Goal: Information Seeking & Learning: Check status

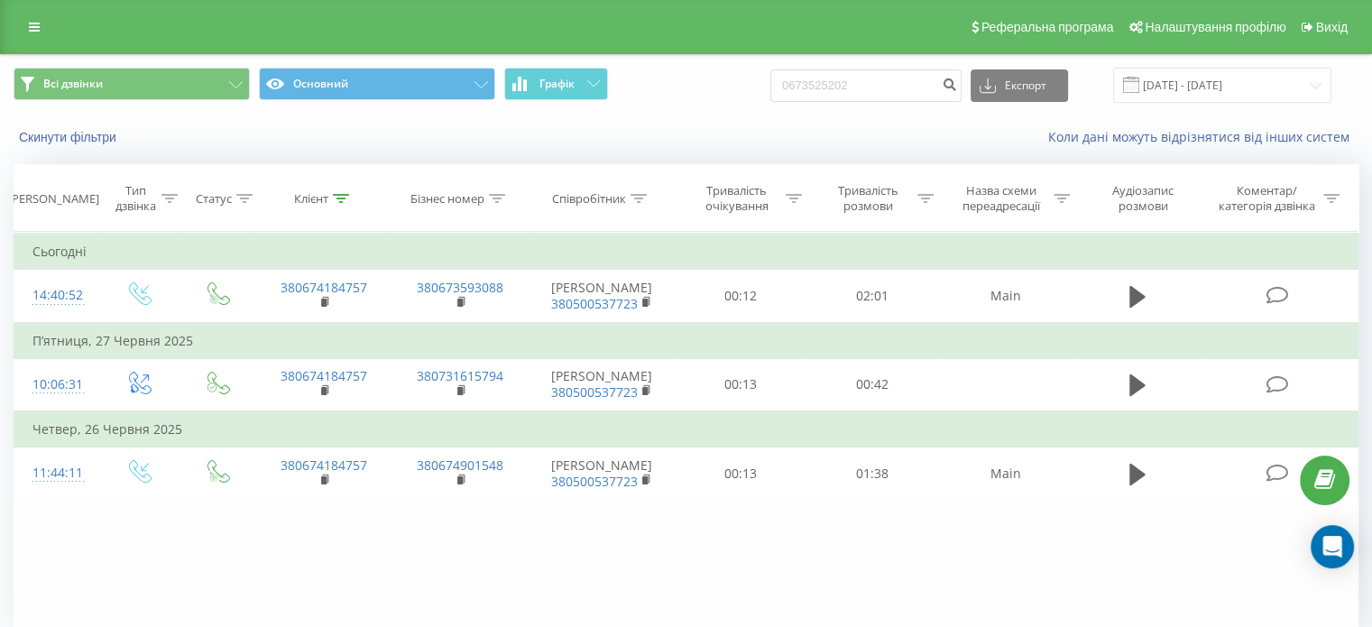
type input "0673525202"
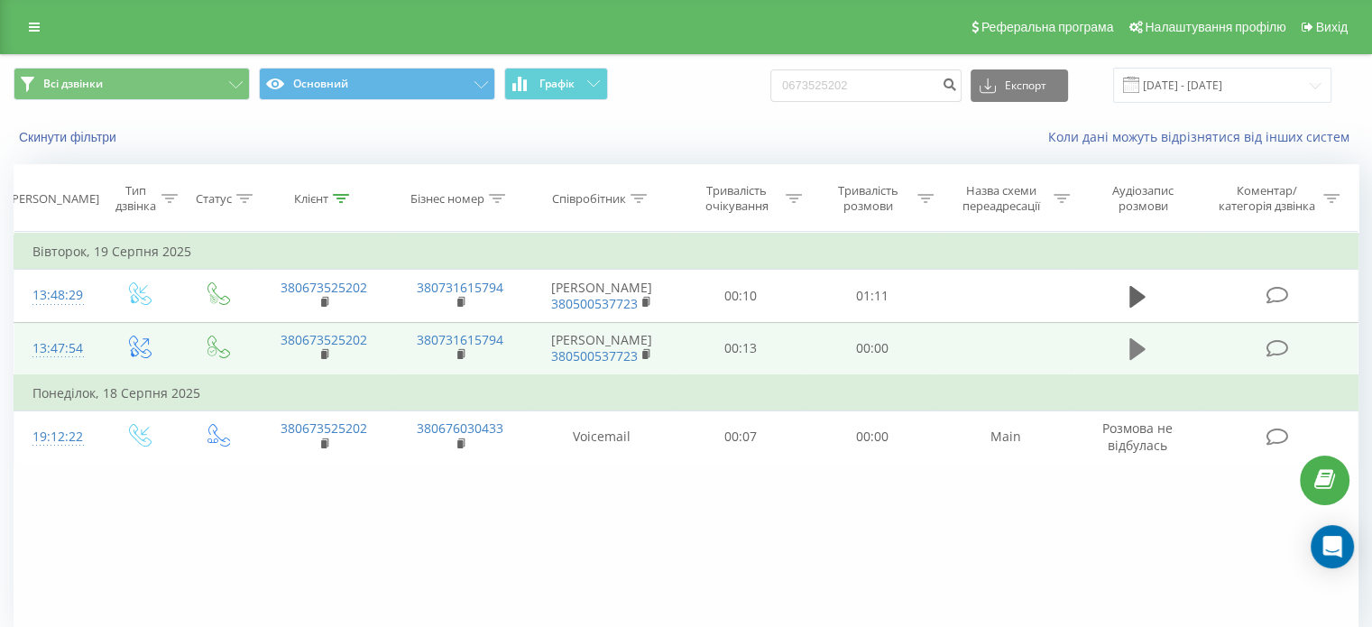
click at [1133, 360] on icon at bounding box center [1137, 349] width 16 height 22
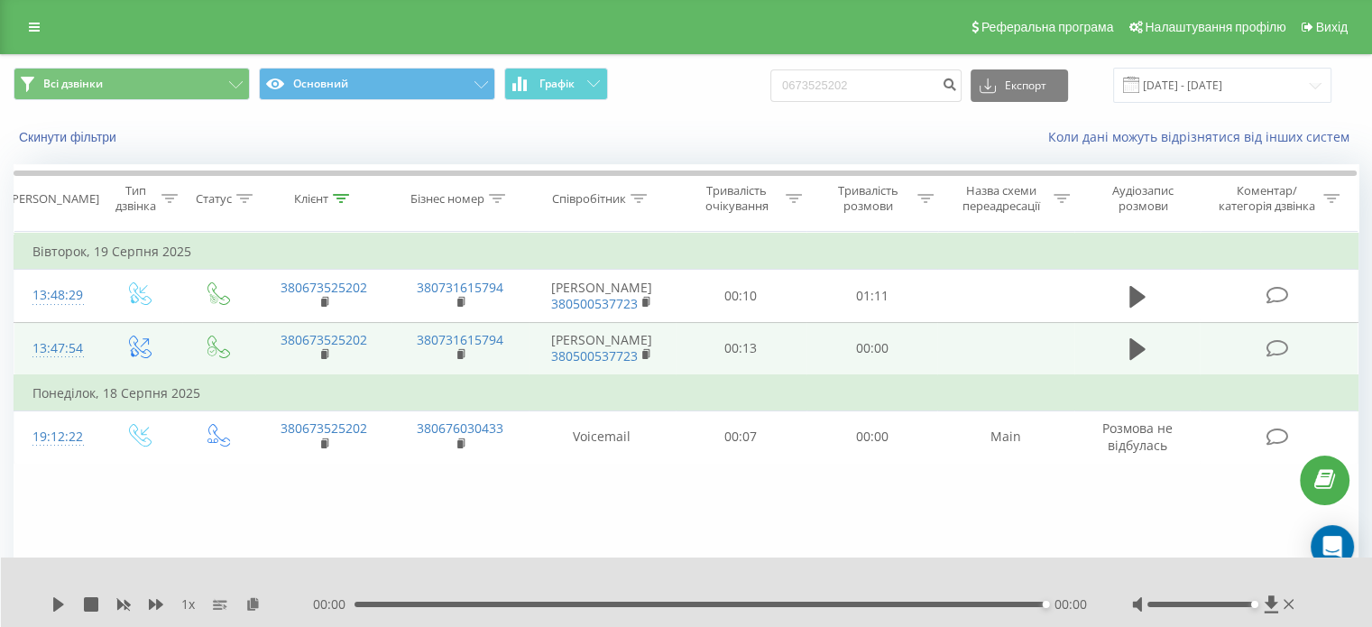
drag, startPoint x: 1201, startPoint y: 603, endPoint x: 1260, endPoint y: 604, distance: 59.5
click at [1260, 604] on div at bounding box center [1215, 604] width 166 height 18
click at [1135, 362] on icon at bounding box center [1137, 348] width 16 height 25
click at [1132, 360] on icon at bounding box center [1137, 349] width 16 height 22
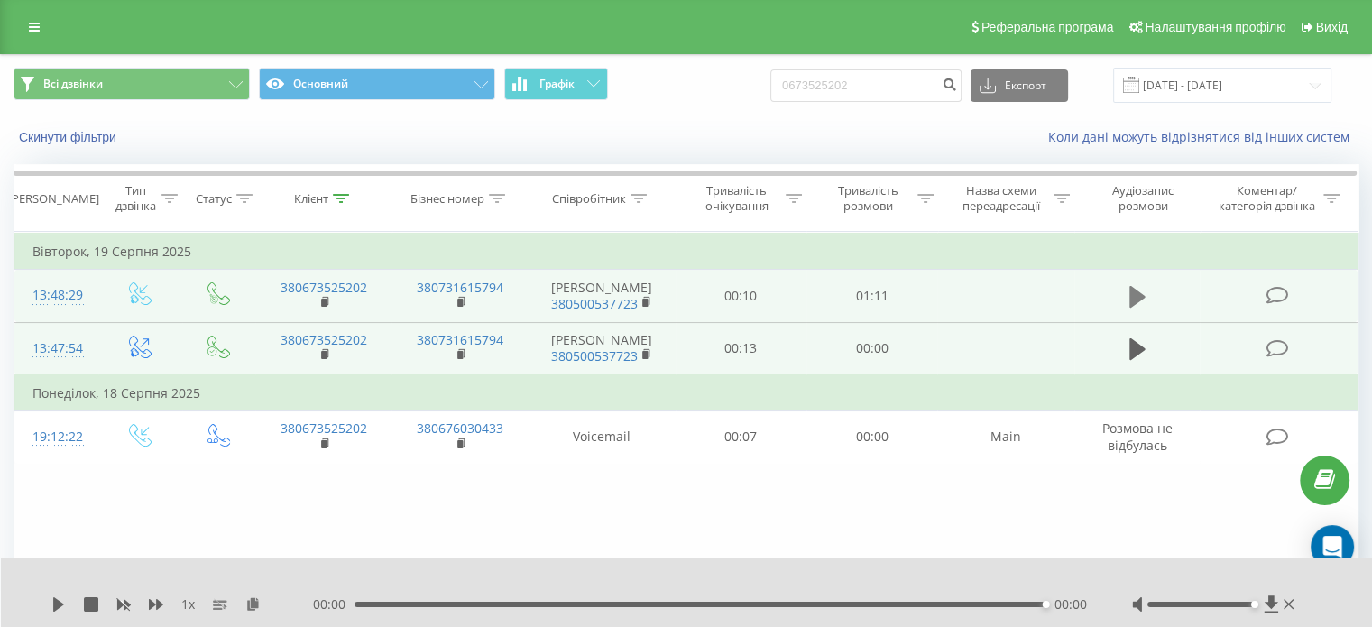
click at [1141, 304] on icon at bounding box center [1137, 297] width 16 height 22
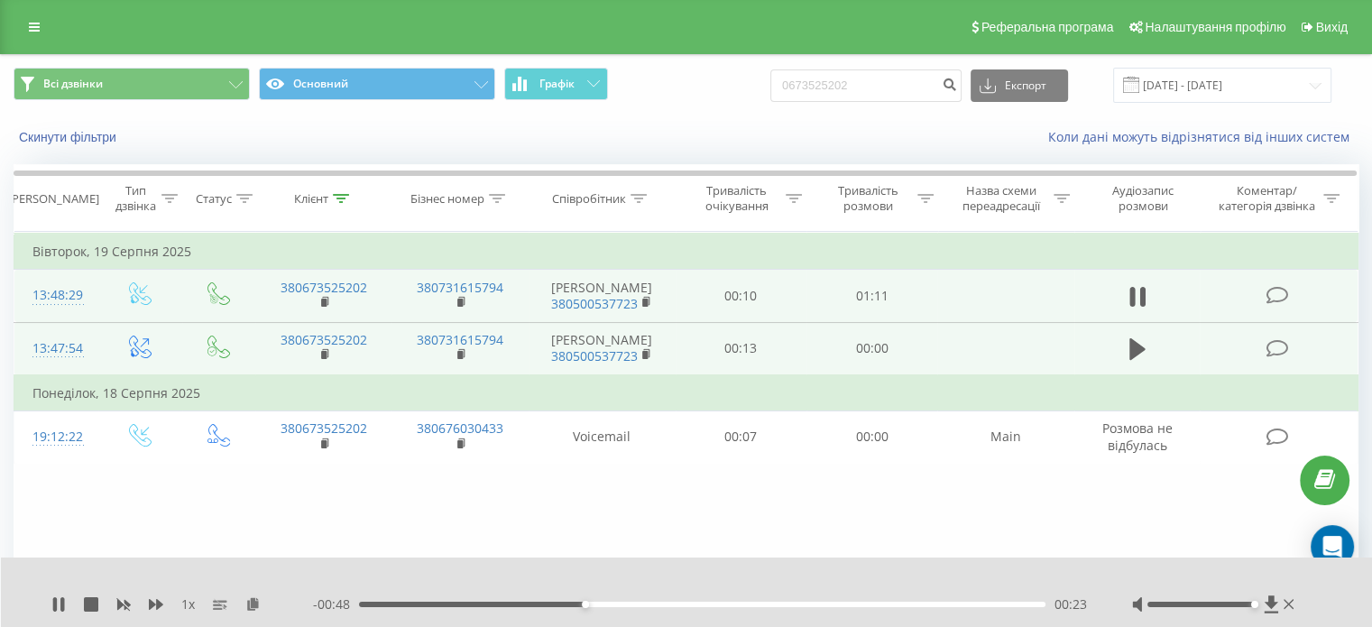
click at [62, 594] on div "1 x - 00:48 00:23 00:23" at bounding box center [687, 591] width 1372 height 69
click at [62, 598] on icon at bounding box center [62, 604] width 4 height 14
drag, startPoint x: 898, startPoint y: 79, endPoint x: 736, endPoint y: 89, distance: 162.7
click at [736, 89] on div "Всі дзвінки Основний Графік 0673525202 Експорт .csv .xls .xlsx 22.05.2025 - 22.…" at bounding box center [686, 85] width 1345 height 35
paste input "6442660"
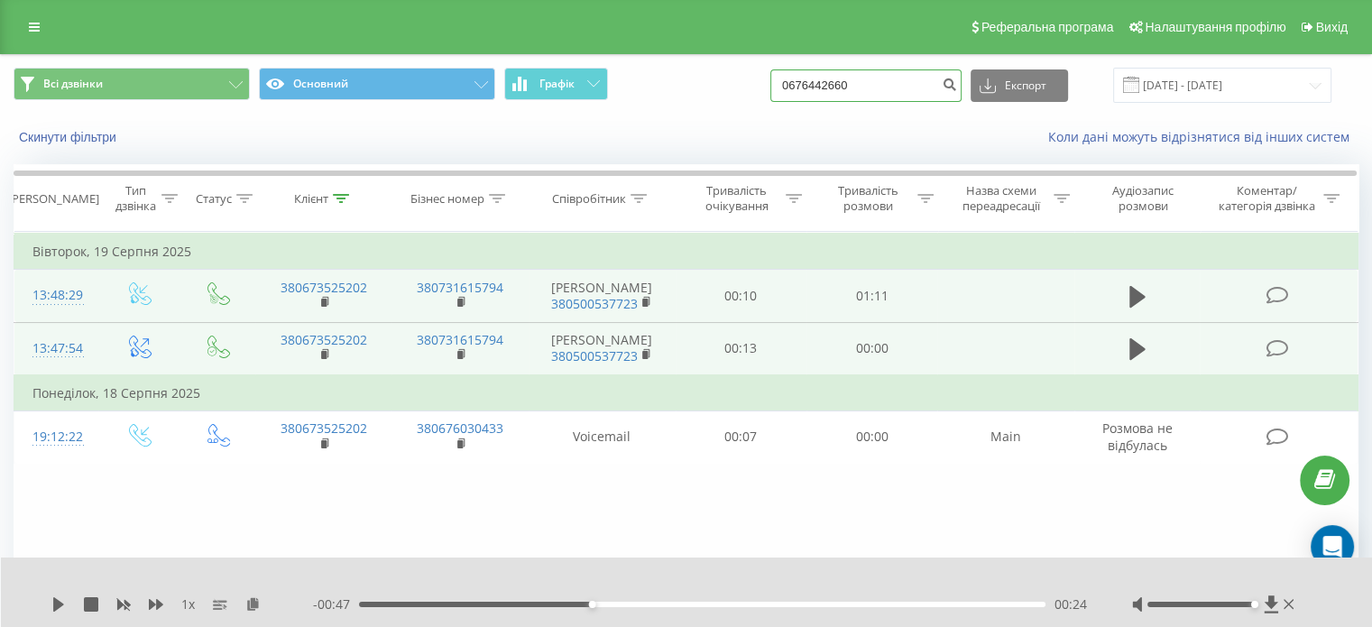
type input "0676442660"
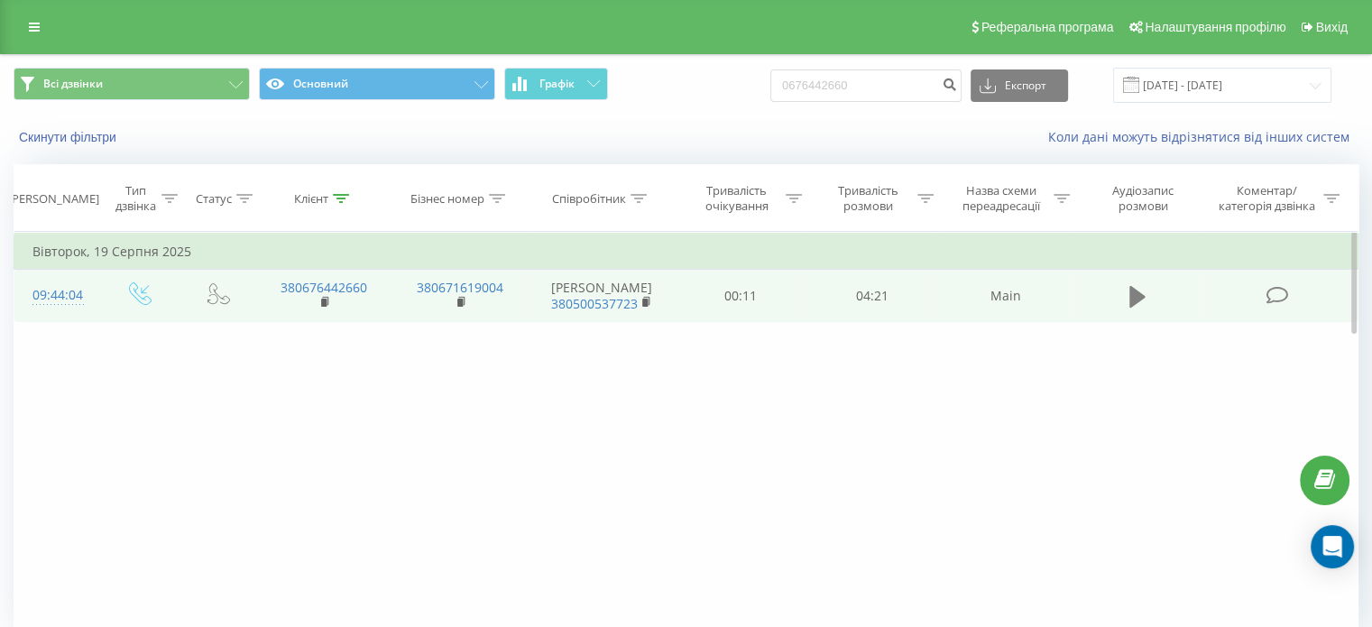
click at [1148, 298] on button at bounding box center [1137, 296] width 27 height 27
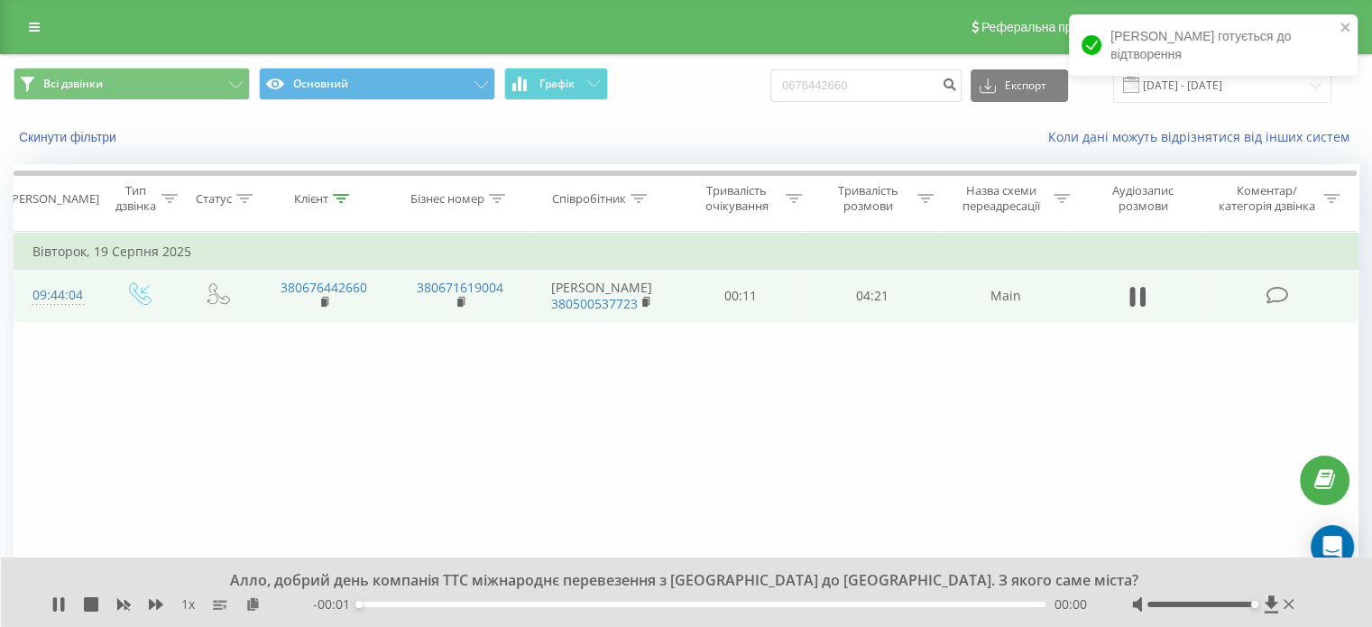
drag, startPoint x: 1201, startPoint y: 605, endPoint x: 1261, endPoint y: 609, distance: 59.6
click at [1261, 609] on div at bounding box center [1215, 604] width 166 height 18
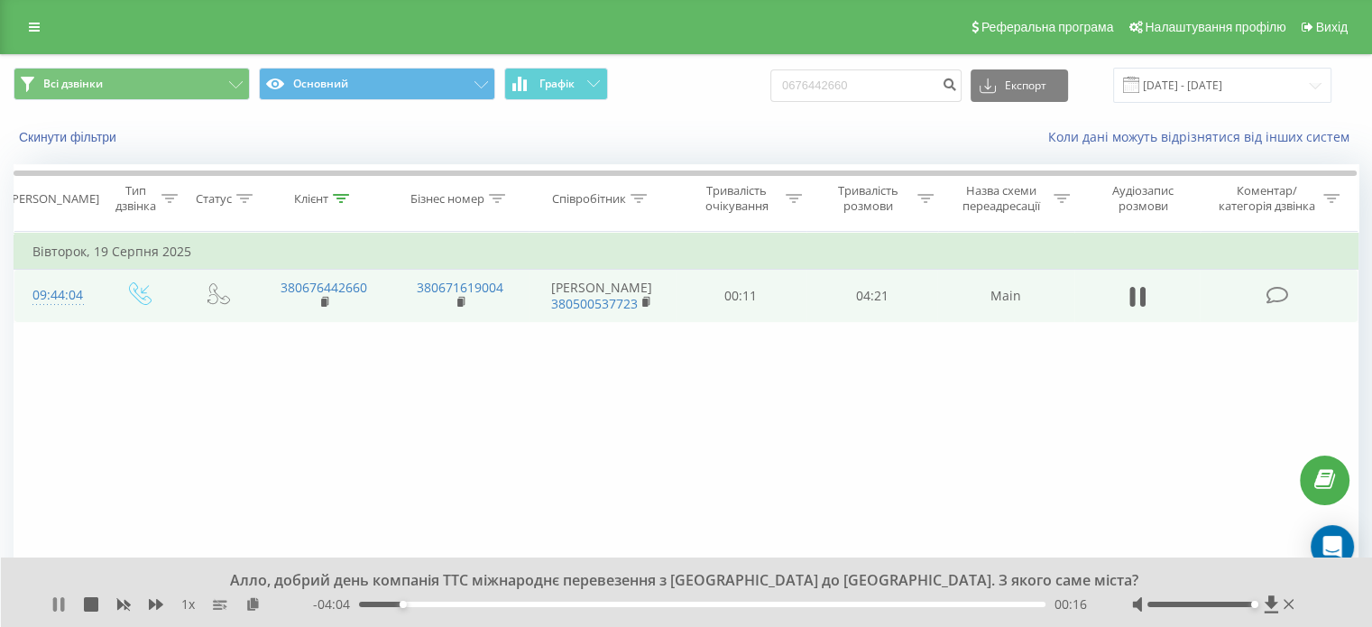
click at [58, 605] on icon at bounding box center [58, 604] width 14 height 14
drag, startPoint x: 902, startPoint y: 98, endPoint x: 675, endPoint y: 114, distance: 227.8
click at [675, 114] on div "Всі дзвінки Основний Графік 0676442660 Експорт .csv .xls .xlsx 22.05.2025 - 22.…" at bounding box center [686, 85] width 1370 height 60
paste input "3477241"
type input "0634772410"
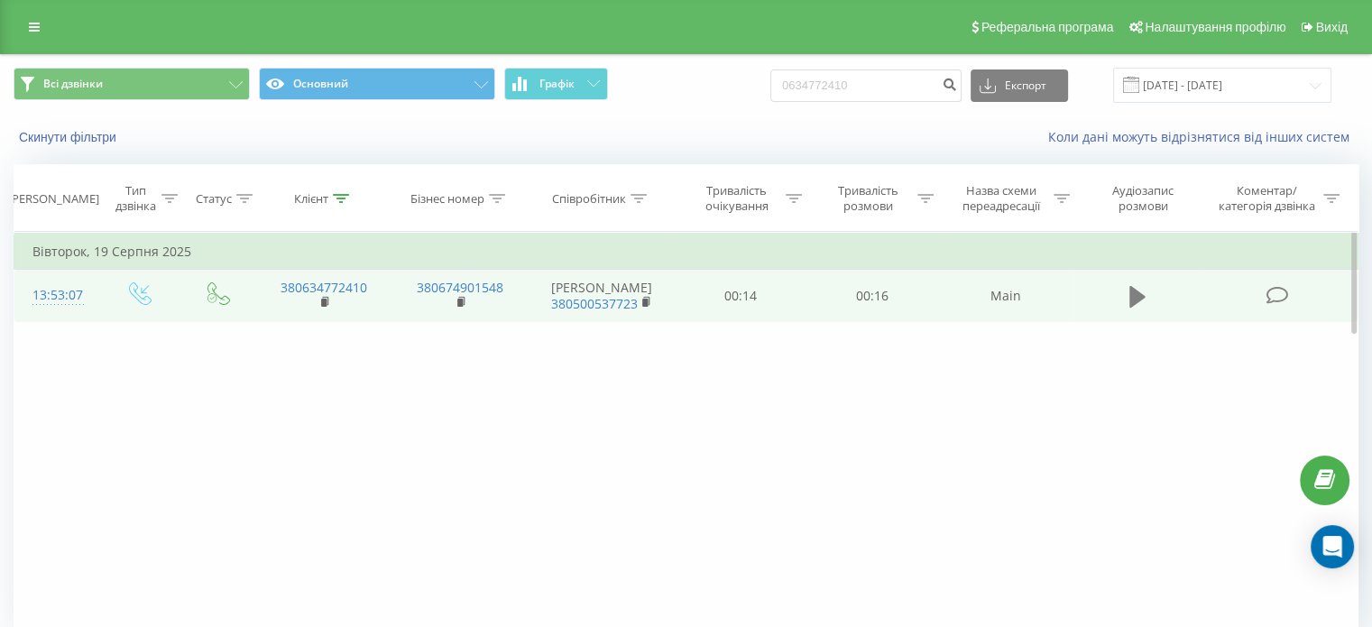
click at [1132, 295] on icon at bounding box center [1137, 297] width 16 height 22
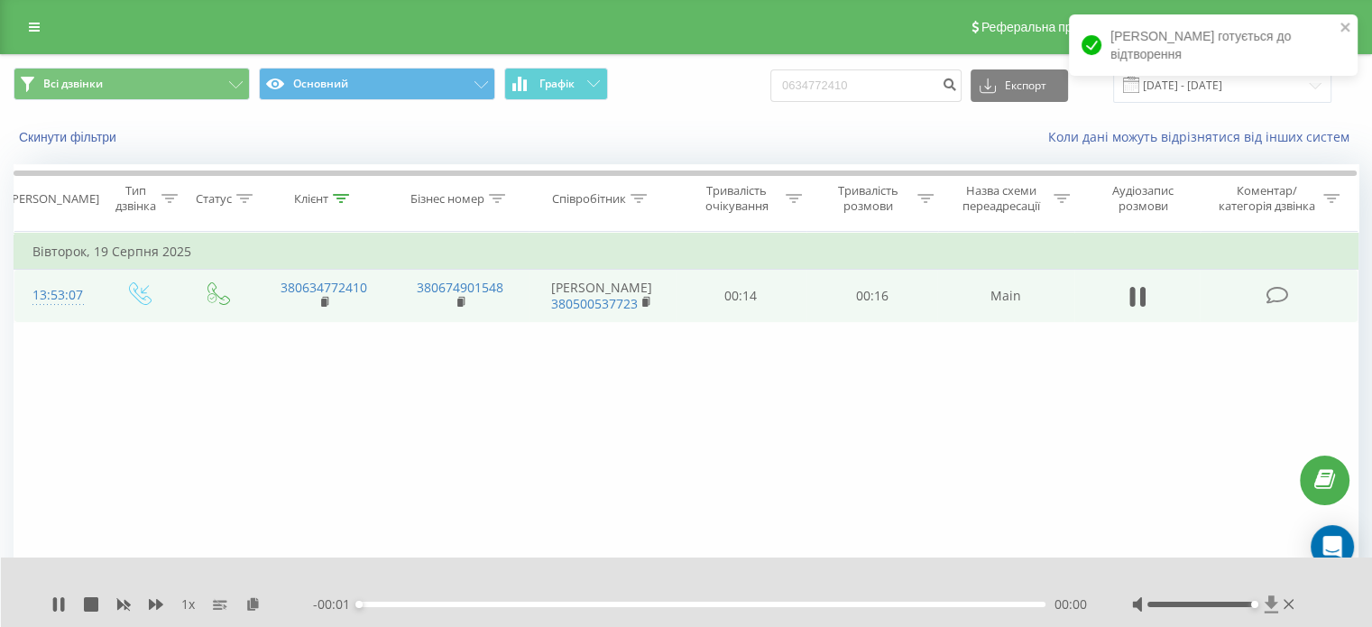
drag, startPoint x: 1201, startPoint y: 602, endPoint x: 1266, endPoint y: 602, distance: 64.9
click at [1266, 602] on div at bounding box center [1215, 604] width 166 height 18
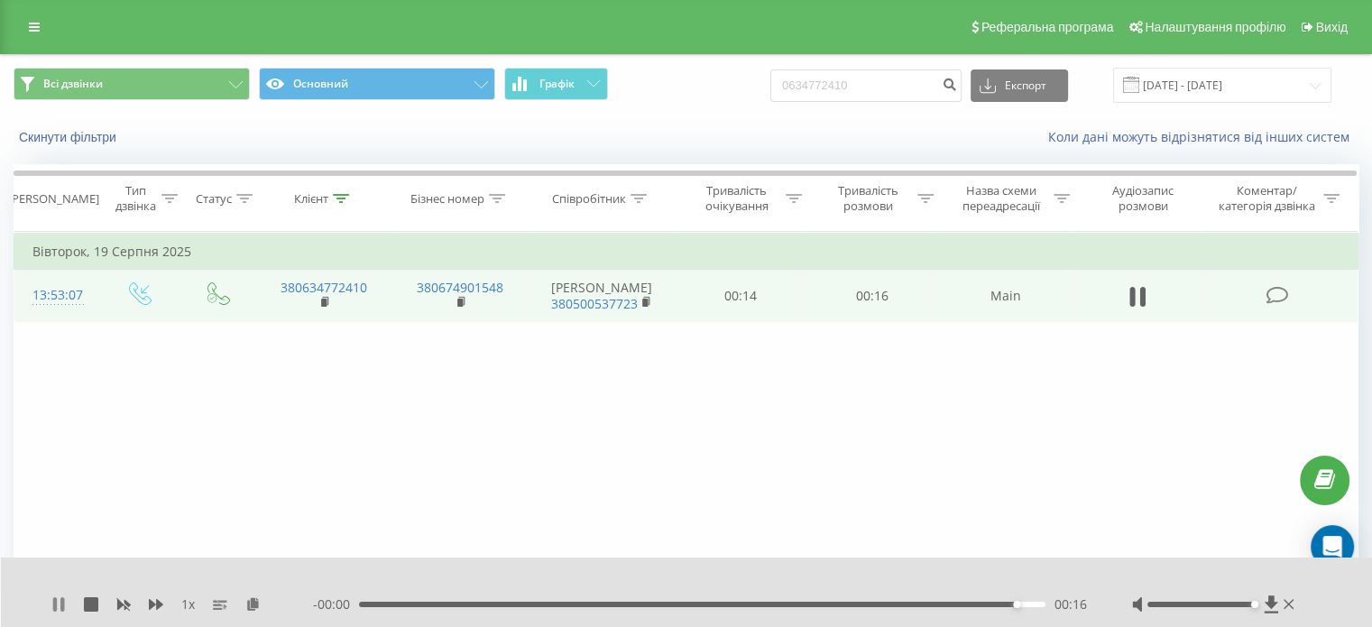
click at [53, 609] on icon at bounding box center [55, 604] width 4 height 14
click at [53, 609] on icon at bounding box center [58, 604] width 11 height 14
drag, startPoint x: 885, startPoint y: 87, endPoint x: 751, endPoint y: 104, distance: 134.6
click at [751, 104] on div "Всі дзвінки Основний Графік 0634772410 Експорт .csv .xls .xlsx 22.05.2025 - 22.…" at bounding box center [686, 85] width 1370 height 60
paste input "86532809"
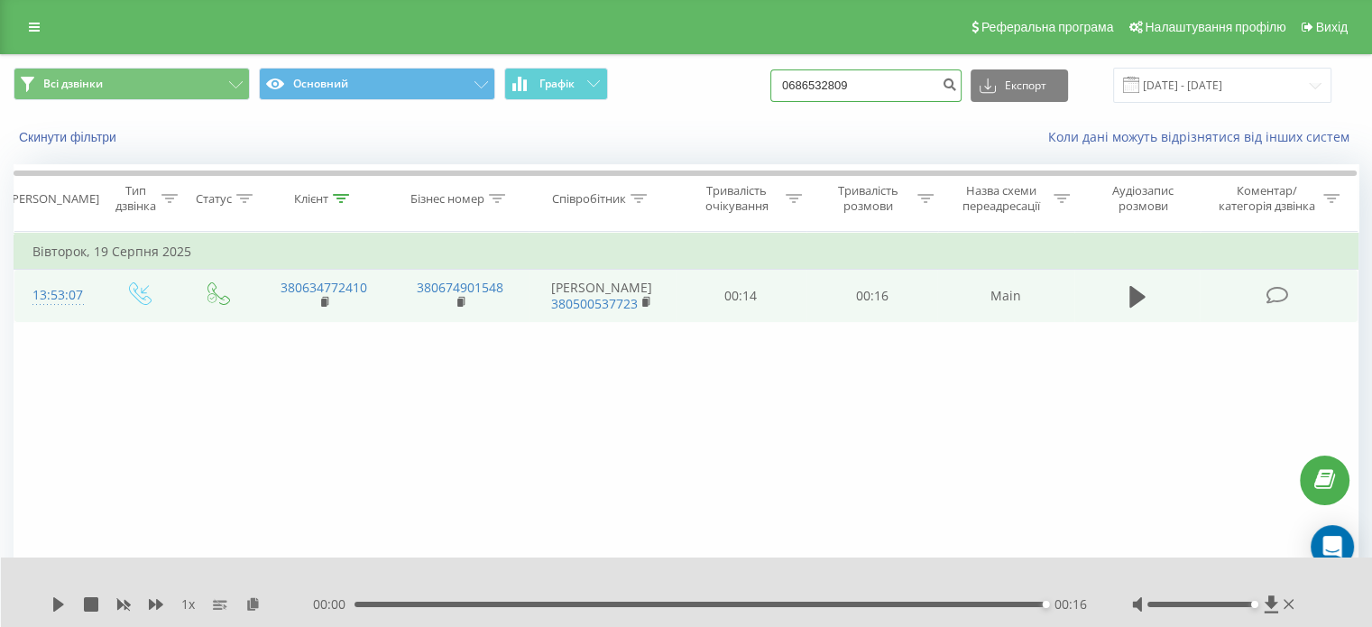
type input "0686532809"
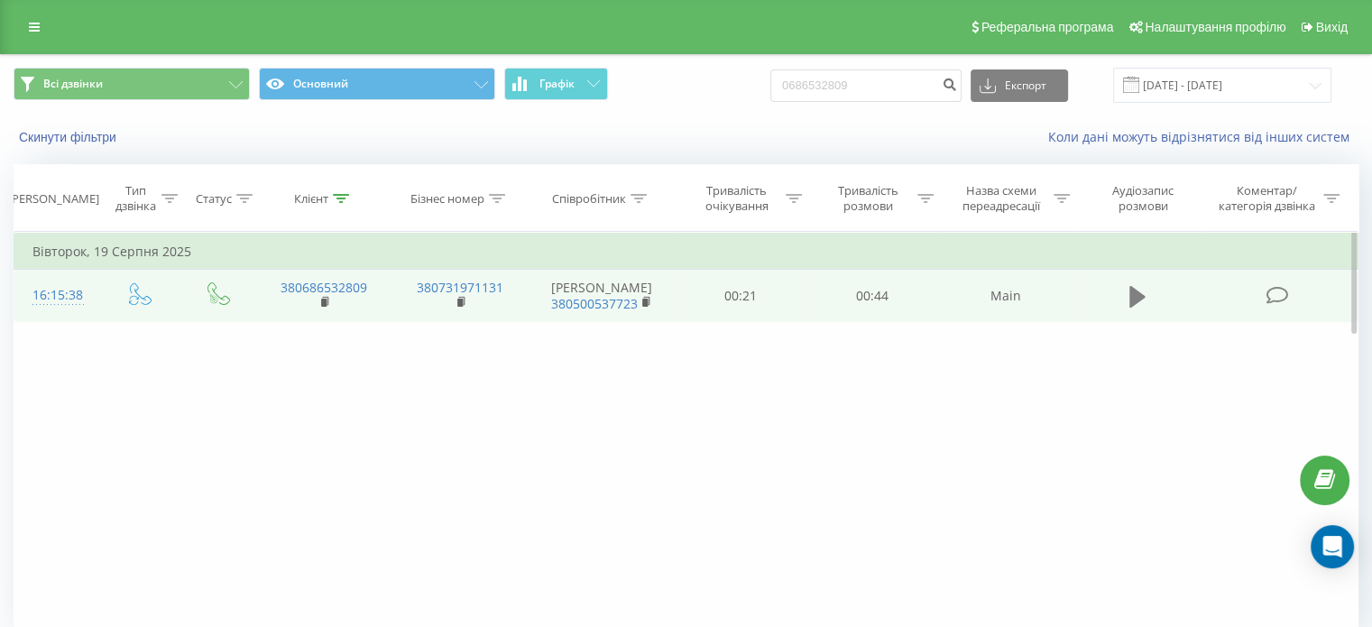
click at [1137, 303] on icon at bounding box center [1137, 297] width 16 height 22
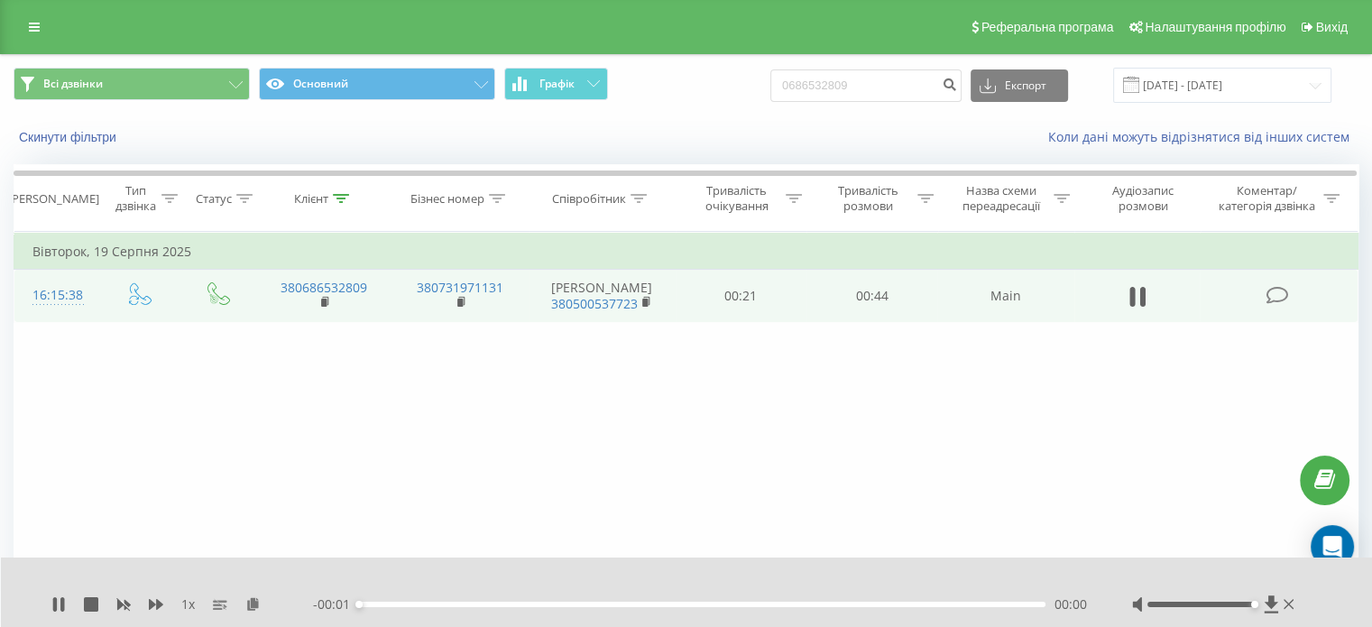
drag, startPoint x: 1203, startPoint y: 604, endPoint x: 1257, endPoint y: 604, distance: 53.2
click at [1257, 604] on div at bounding box center [1215, 604] width 166 height 18
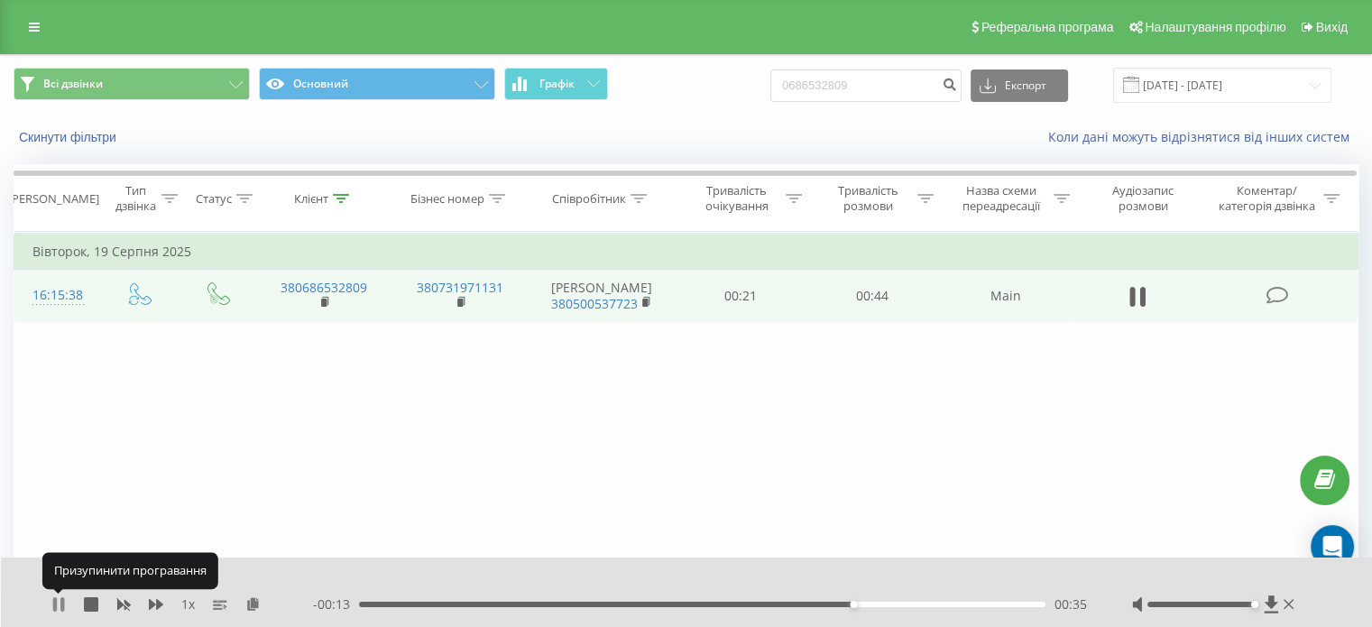
click at [60, 607] on icon at bounding box center [62, 604] width 4 height 14
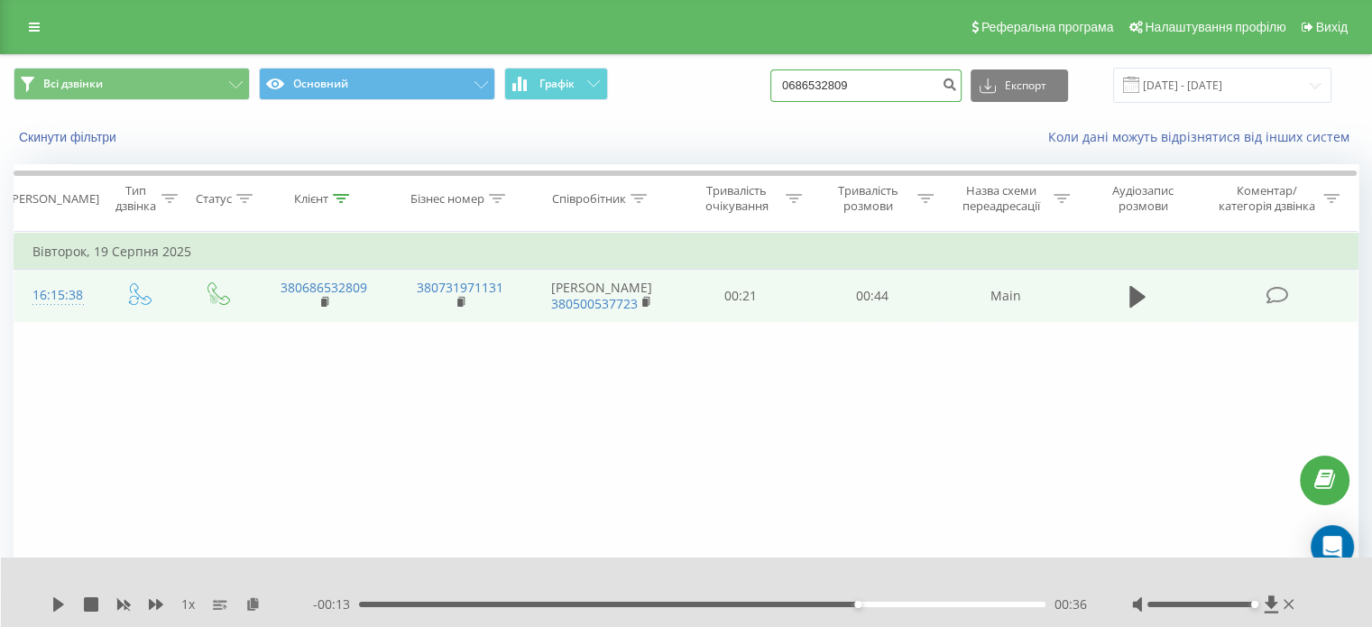
drag, startPoint x: 897, startPoint y: 82, endPoint x: 661, endPoint y: 93, distance: 235.7
click at [661, 93] on div "Всі дзвінки Основний Графік 0686532809 Експорт .csv .xls .xlsx 22.05.2025 - 22.…" at bounding box center [686, 85] width 1345 height 35
paste input "8155361"
type input "0688155361"
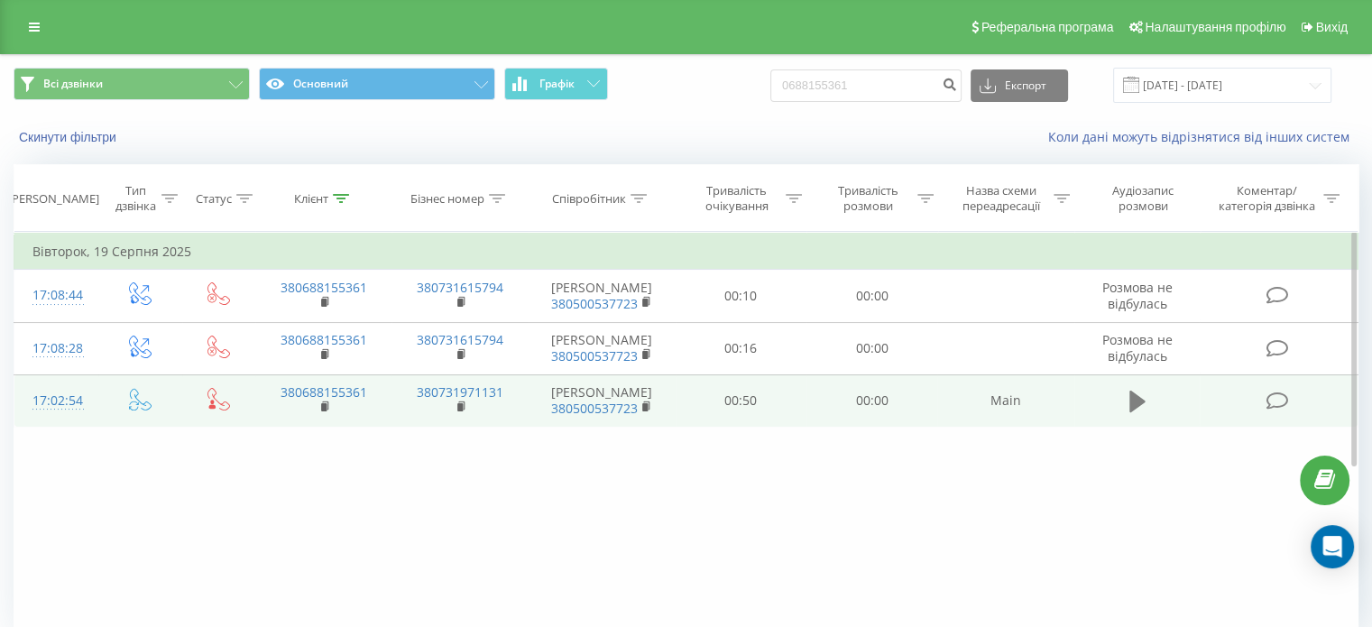
click at [1134, 412] on icon at bounding box center [1137, 402] width 16 height 22
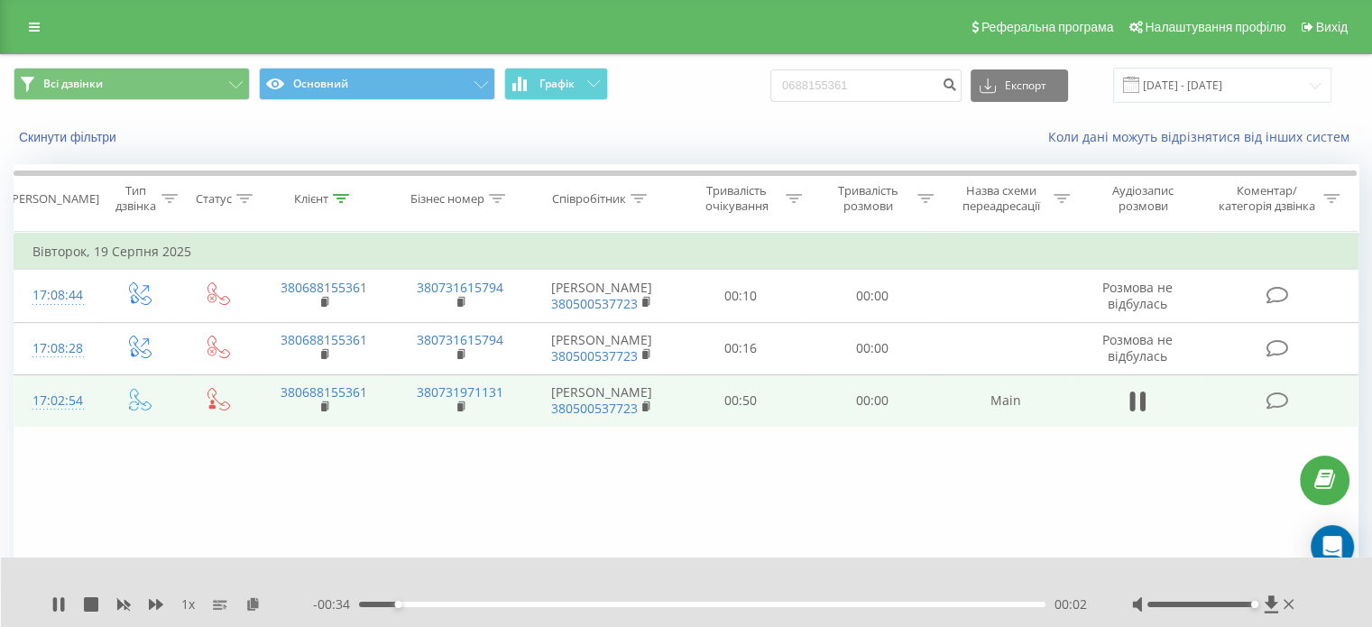
drag, startPoint x: 1201, startPoint y: 605, endPoint x: 1257, endPoint y: 601, distance: 57.0
click at [1257, 601] on div at bounding box center [1215, 604] width 166 height 18
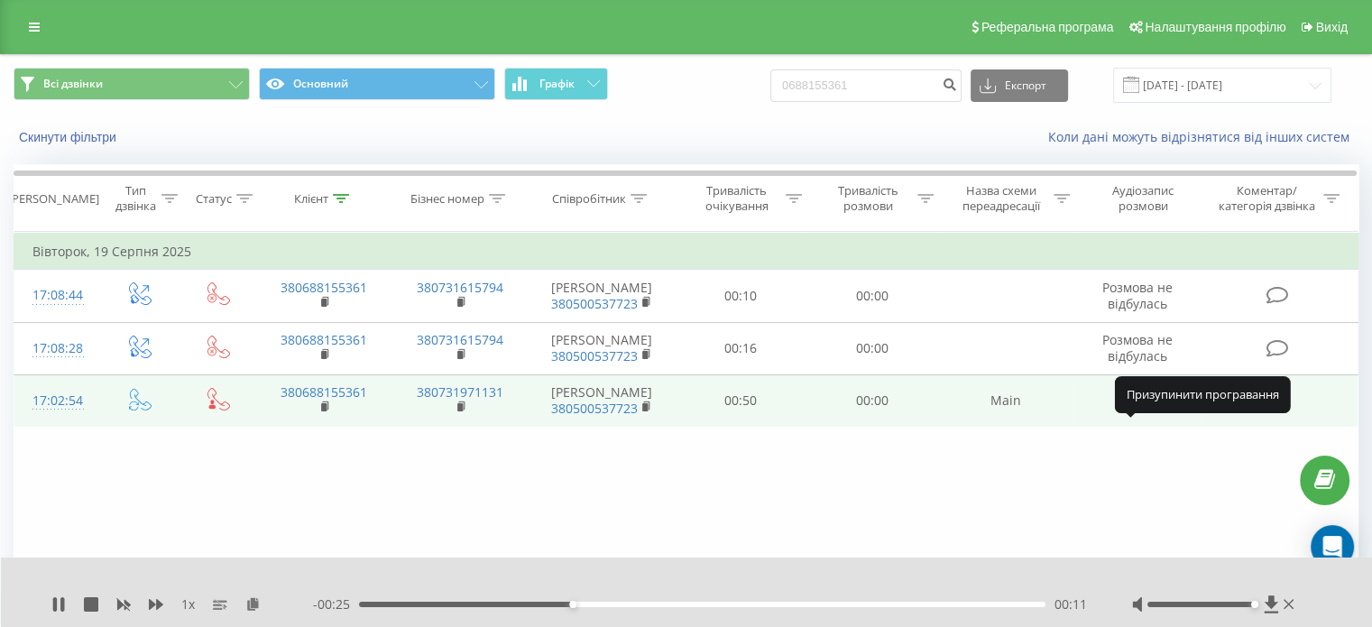
click at [1140, 411] on icon at bounding box center [1141, 401] width 5 height 20
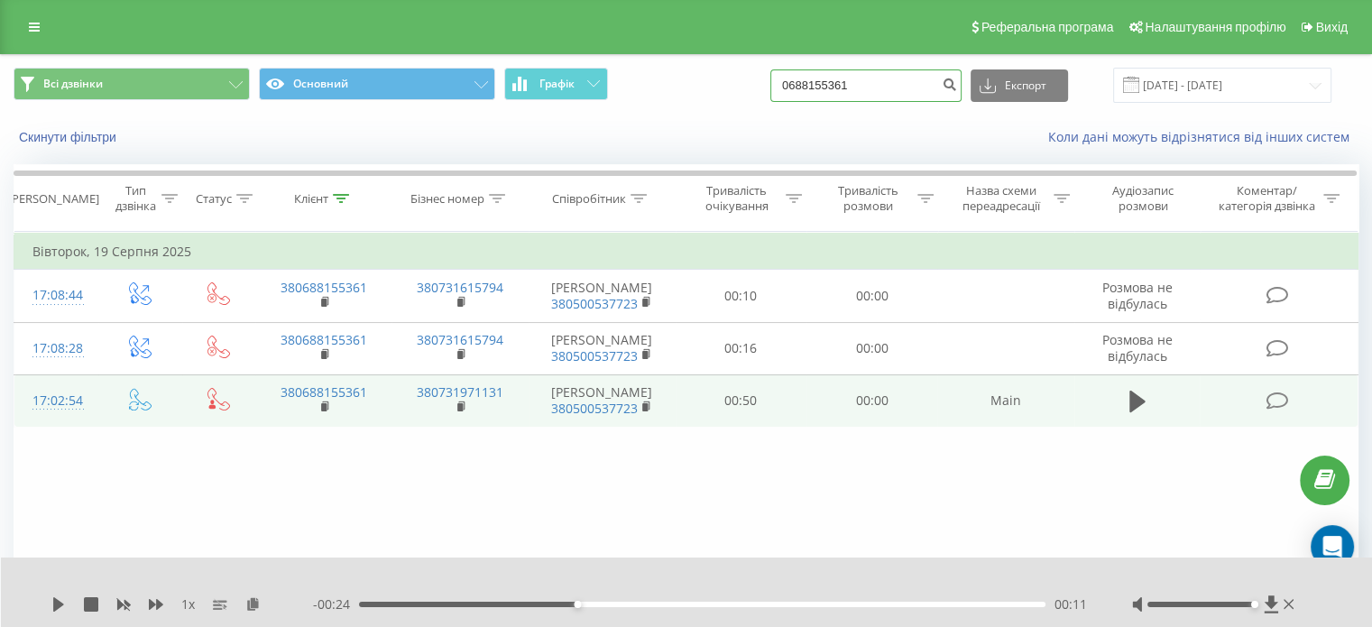
drag, startPoint x: 888, startPoint y: 76, endPoint x: 715, endPoint y: 80, distance: 172.3
click at [715, 80] on div "Всі дзвінки Основний Графік 0688155361 Експорт .csv .xls .xlsx 22.05.2025 - 22.…" at bounding box center [686, 85] width 1345 height 35
paste input "38887969"
type input "0638887969"
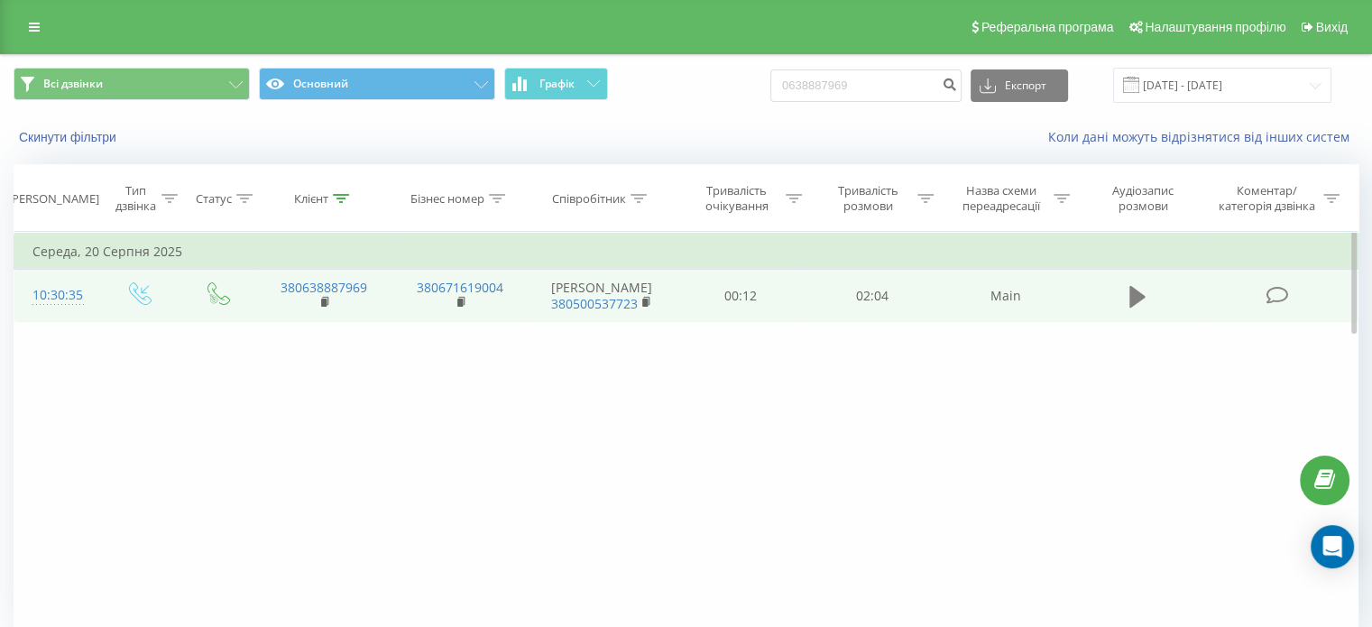
click at [1126, 307] on button at bounding box center [1137, 296] width 27 height 27
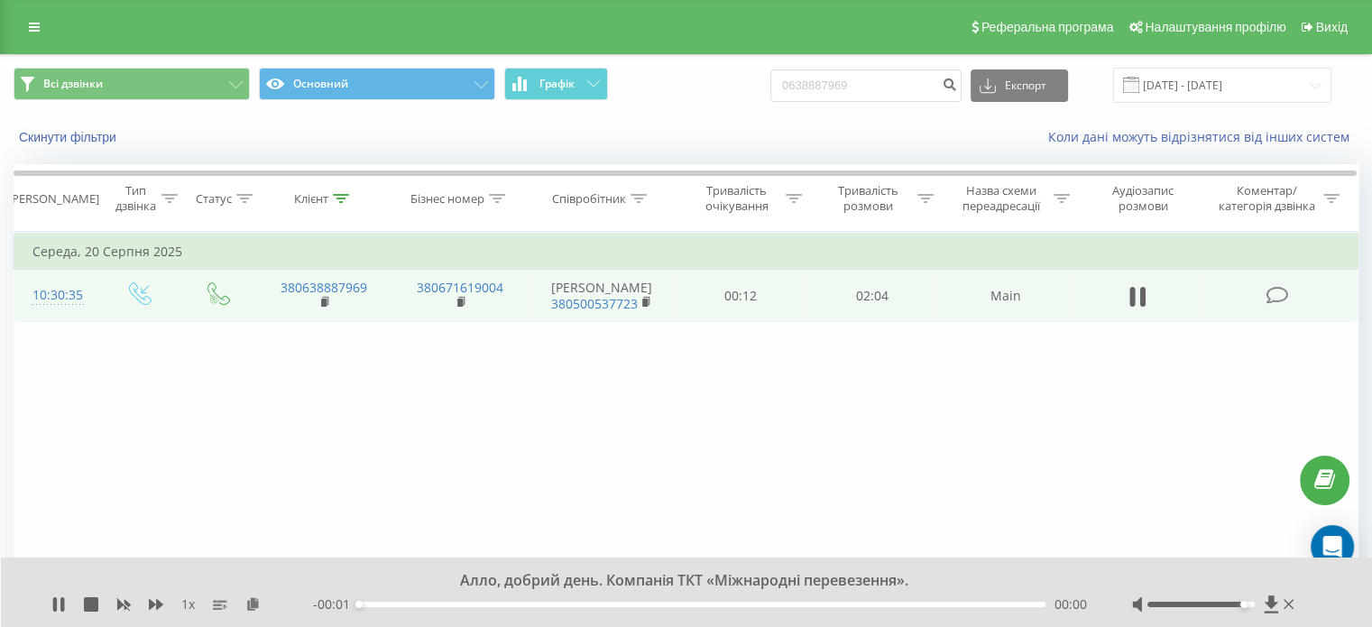
drag, startPoint x: 1202, startPoint y: 604, endPoint x: 1248, endPoint y: 605, distance: 46.0
click at [1248, 605] on div at bounding box center [1200, 604] width 107 height 5
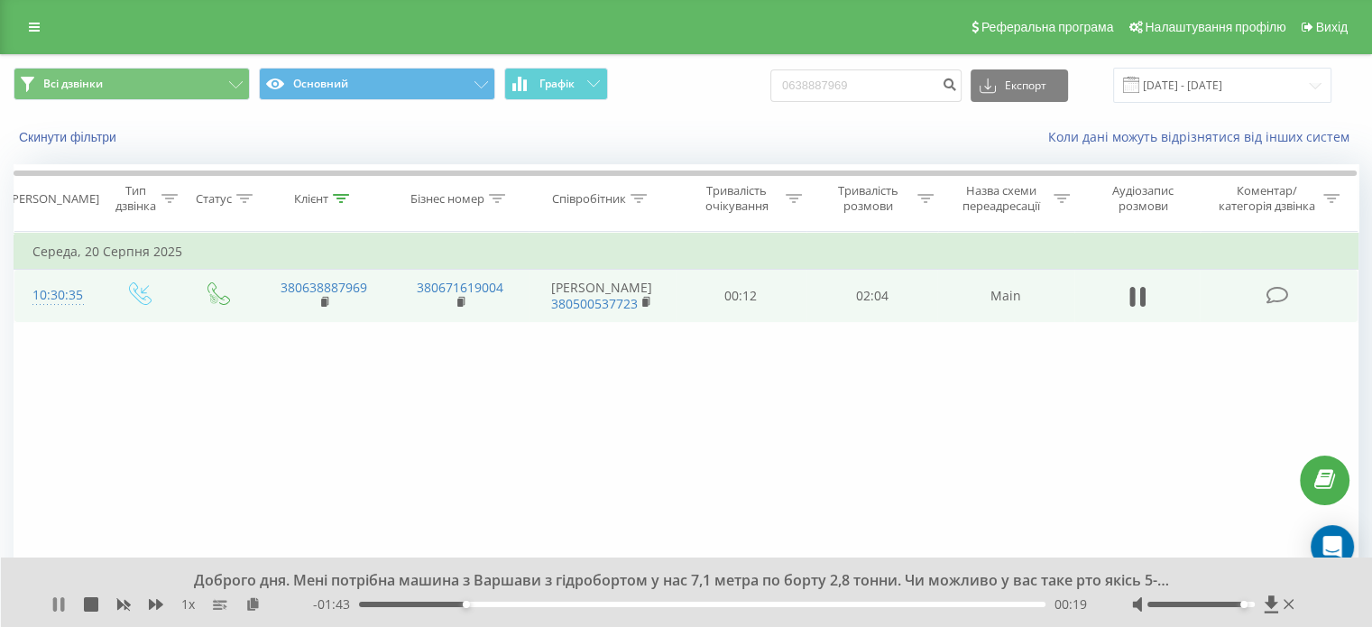
click at [60, 605] on icon at bounding box center [62, 604] width 4 height 14
